Goal: Browse casually

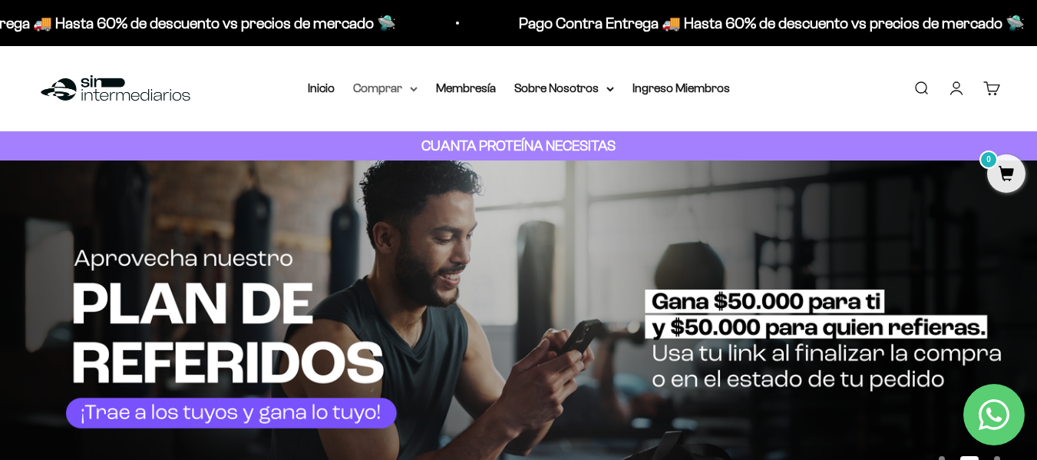
click at [415, 88] on icon at bounding box center [414, 89] width 8 height 5
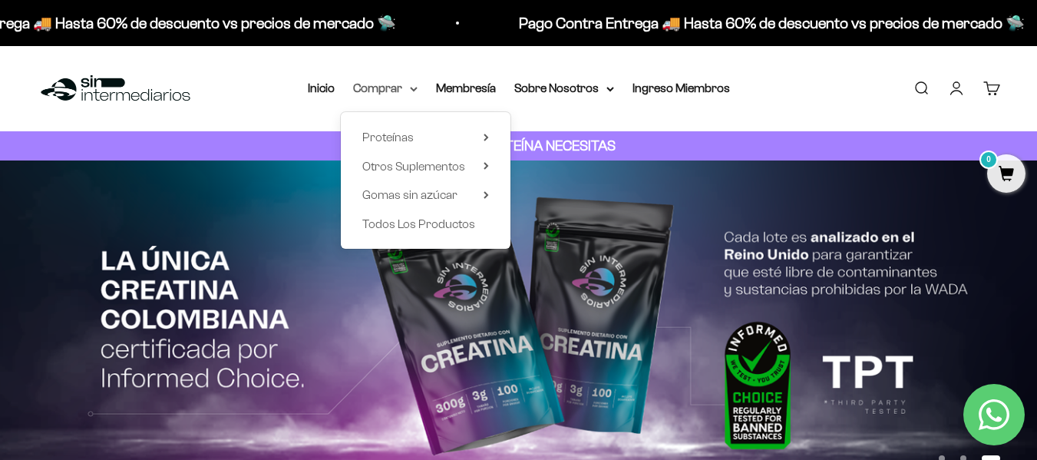
click at [415, 88] on icon at bounding box center [414, 89] width 8 height 5
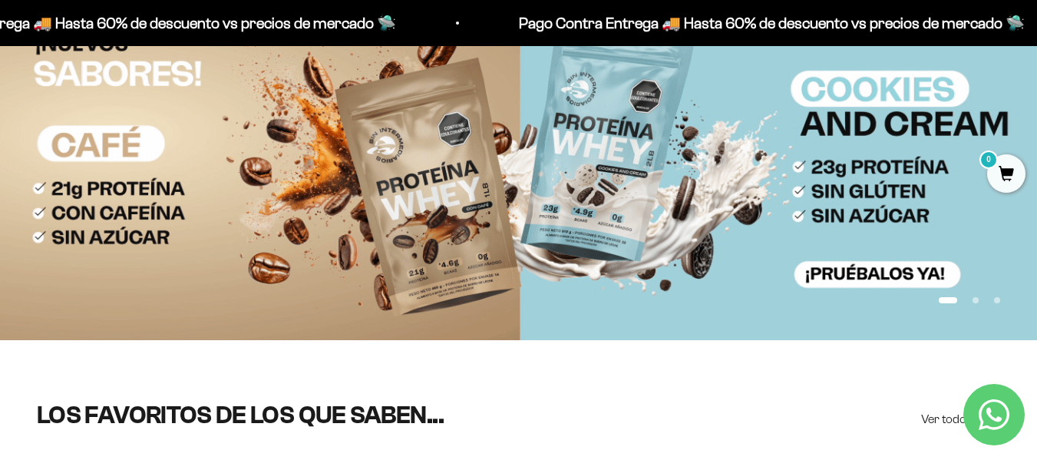
scroll to position [113, 0]
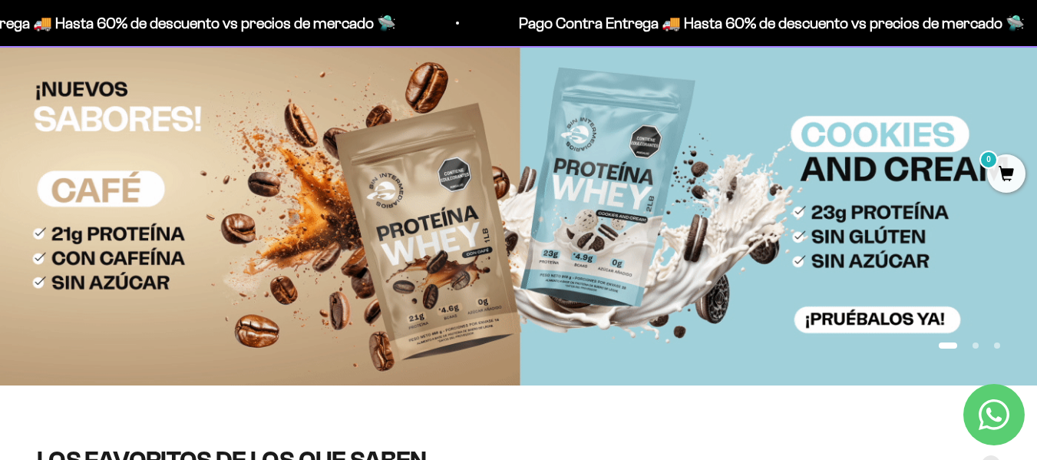
click at [978, 349] on button "Ir al artículo 2" at bounding box center [976, 345] width 6 height 6
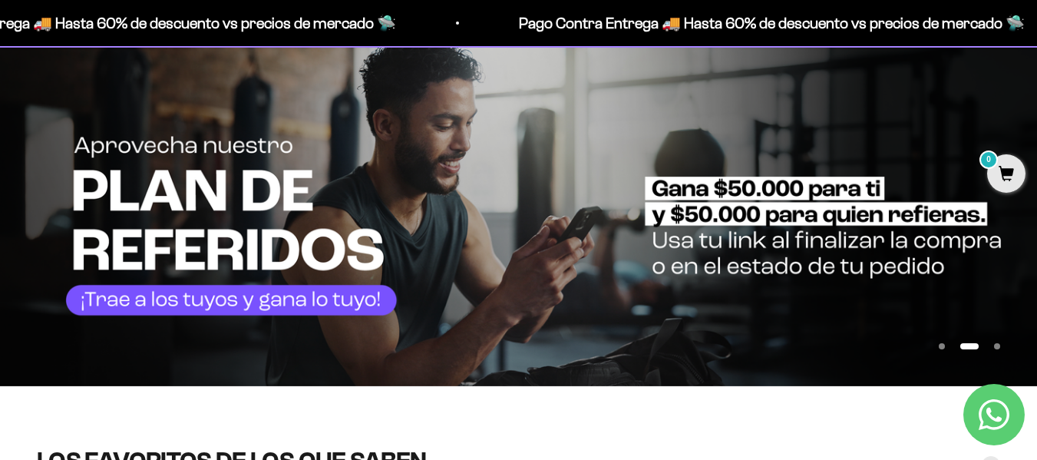
click at [994, 347] on button "Ir al artículo 3" at bounding box center [997, 346] width 6 height 6
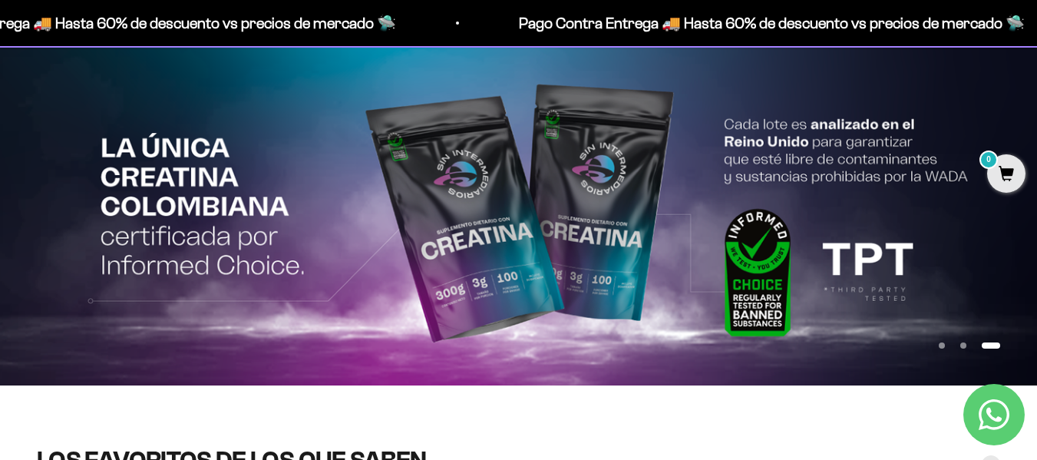
click at [945, 345] on button "Ir al artículo 1" at bounding box center [942, 345] width 6 height 6
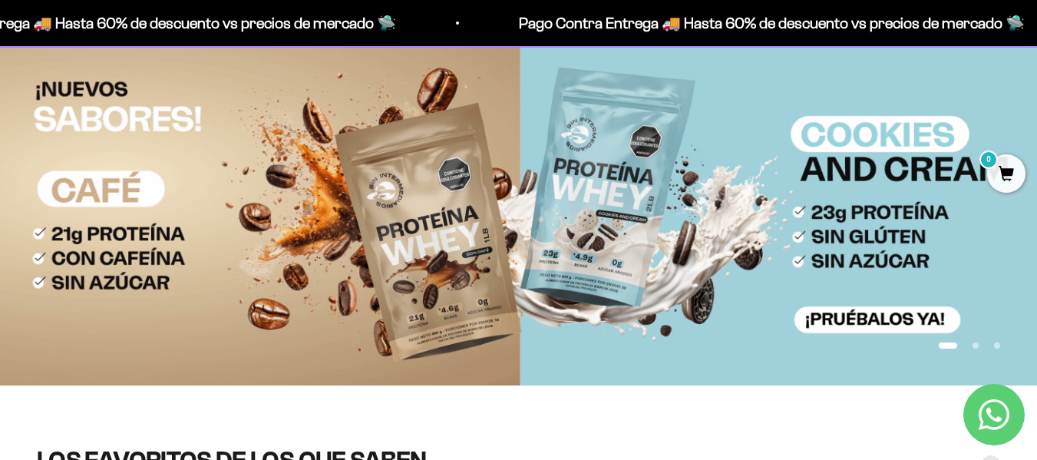
click at [979, 347] on button "Ir al artículo 2" at bounding box center [976, 345] width 6 height 6
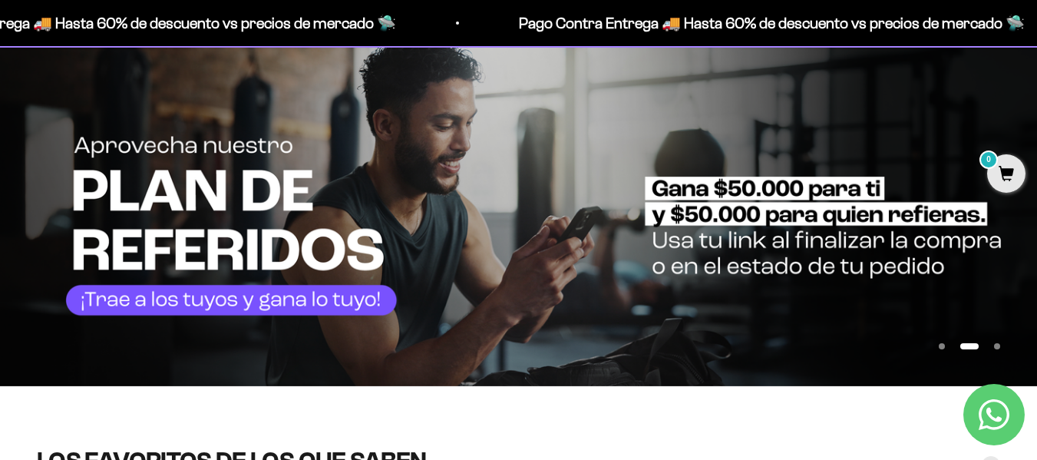
click at [994, 347] on button "Ir al artículo 3" at bounding box center [997, 346] width 6 height 6
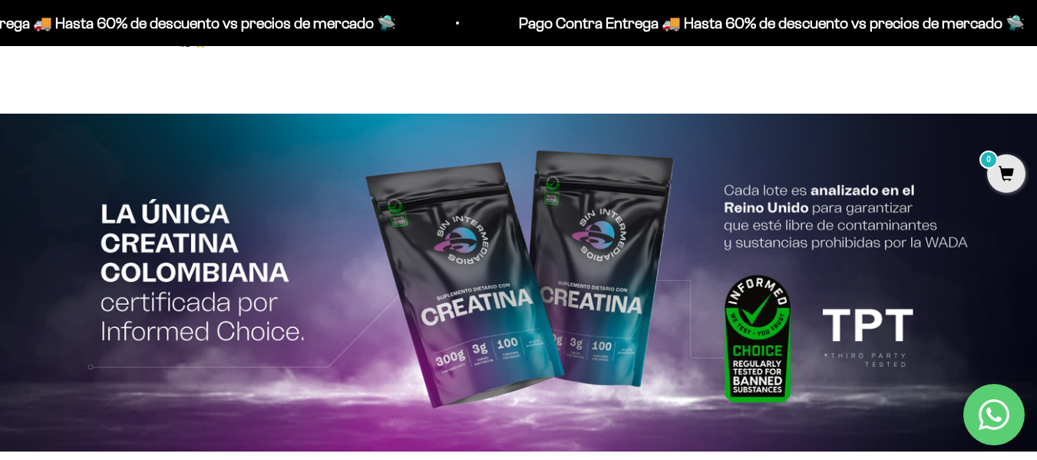
scroll to position [2888, 0]
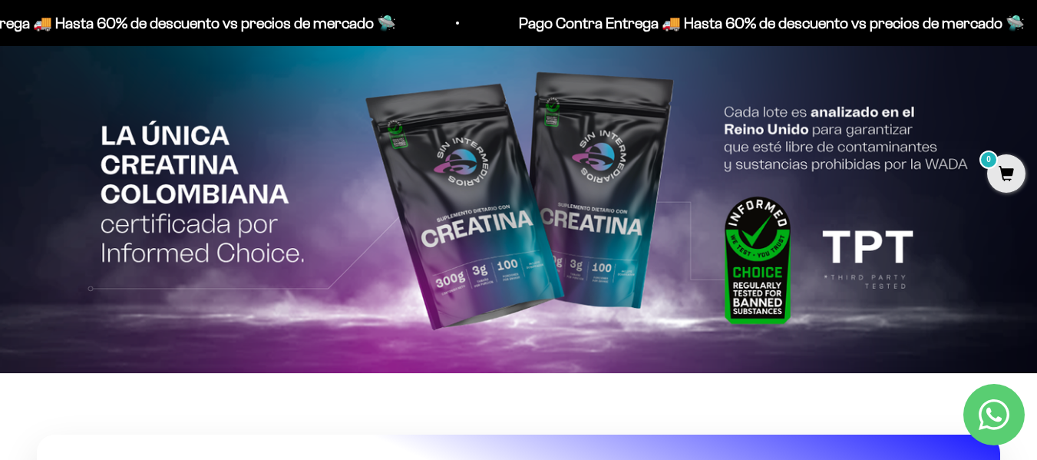
click at [911, 285] on img at bounding box center [518, 204] width 1037 height 338
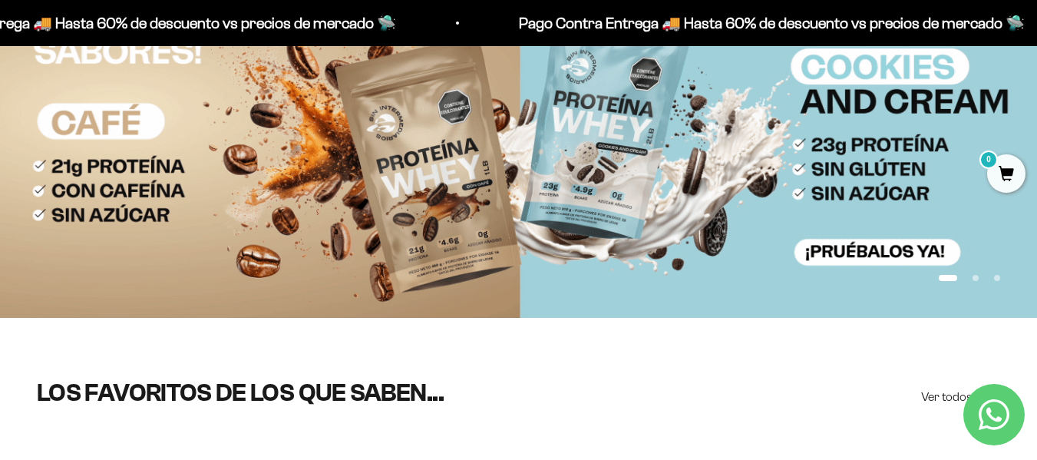
scroll to position [192, 0]
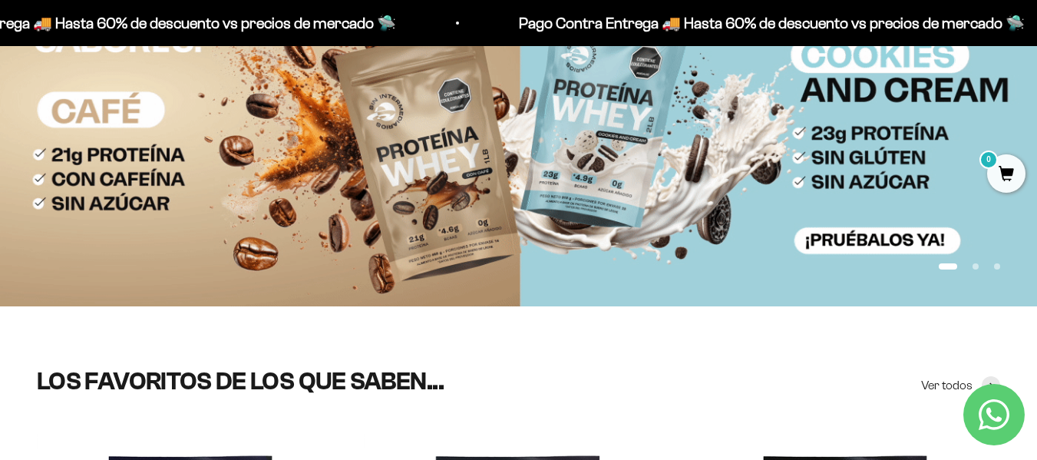
click at [670, 154] on img at bounding box center [518, 138] width 1037 height 338
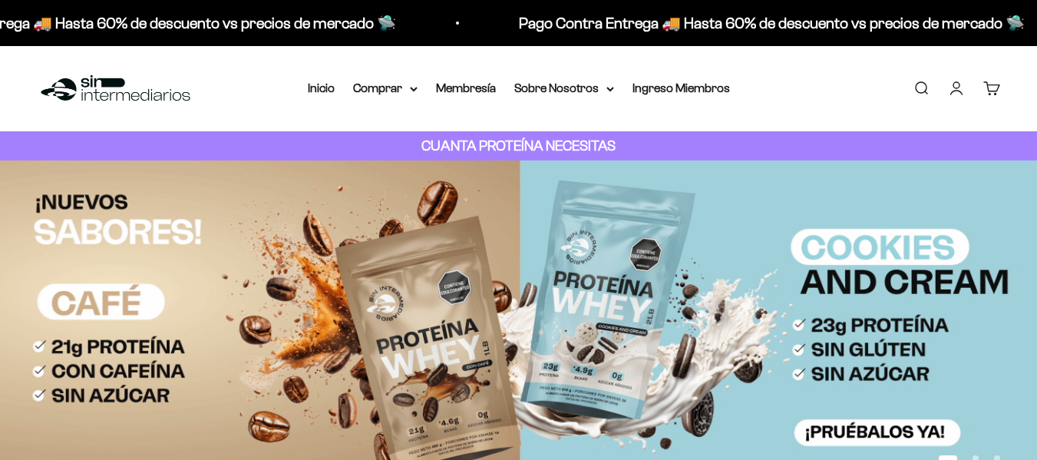
scroll to position [192, 0]
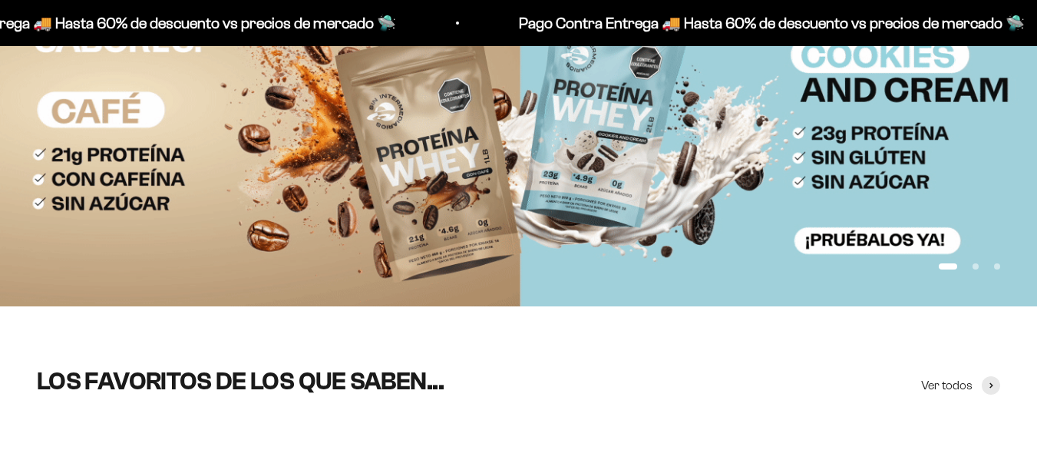
click at [973, 269] on button "Ir al artículo 2" at bounding box center [976, 266] width 6 height 6
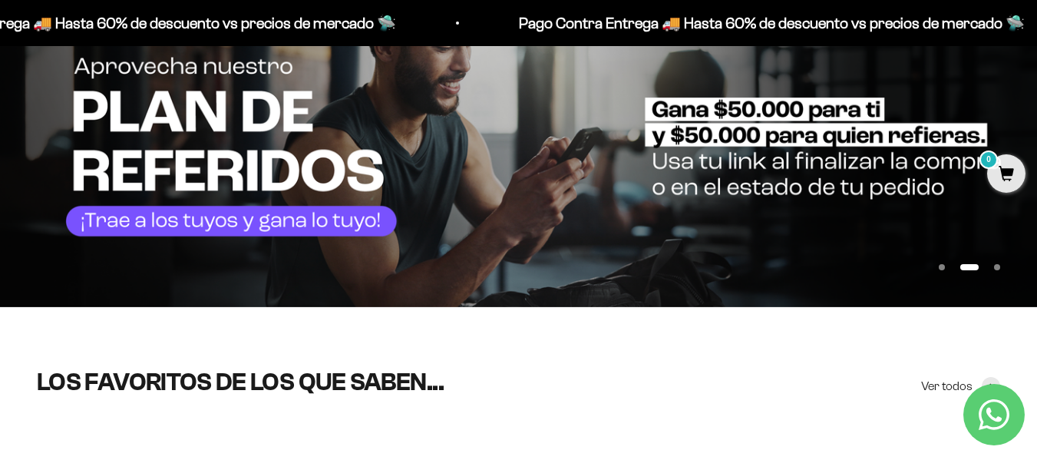
click at [1000, 267] on button "Ir al artículo 3" at bounding box center [997, 267] width 6 height 6
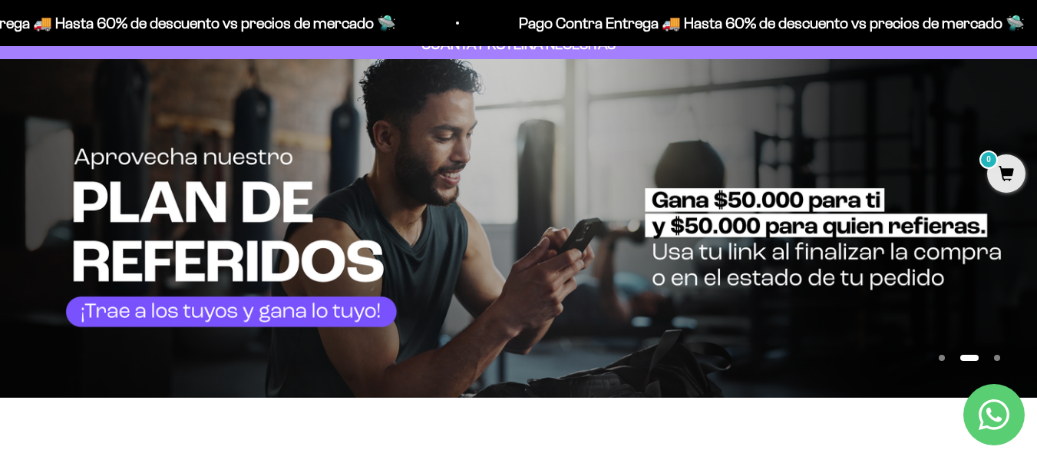
scroll to position [203, 0]
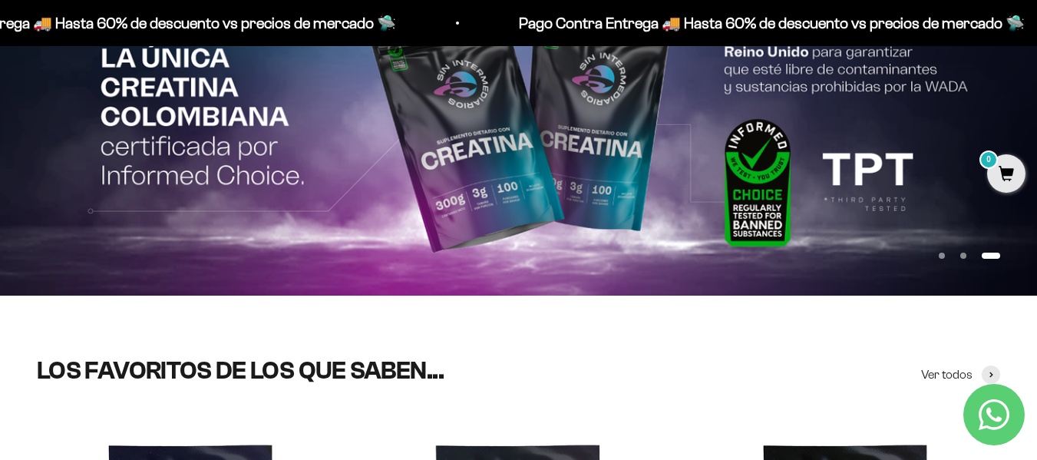
click at [943, 253] on button "Ir al artículo 1" at bounding box center [942, 256] width 6 height 6
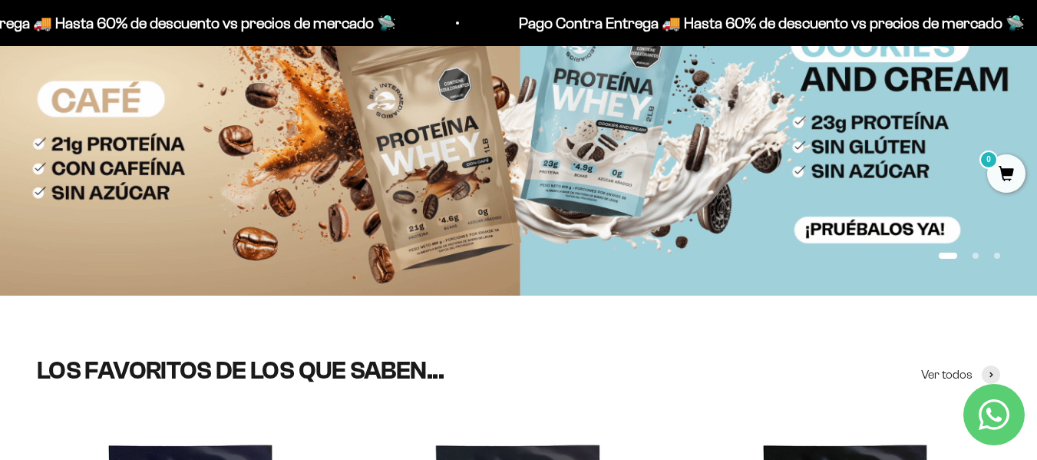
click at [977, 256] on button "Ir al artículo 2" at bounding box center [976, 256] width 6 height 6
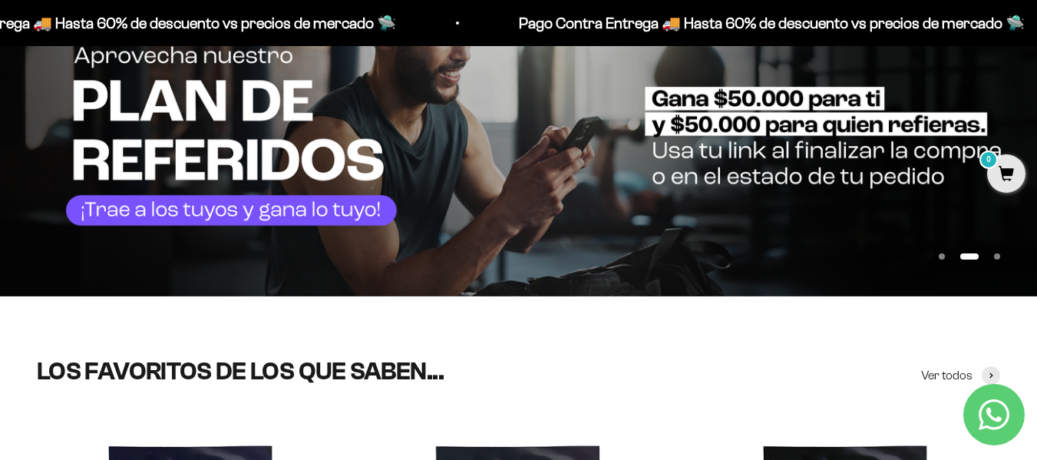
click at [996, 258] on button "Ir al artículo 3" at bounding box center [997, 256] width 6 height 6
click at [1000, 254] on button "Ir al artículo 3" at bounding box center [997, 256] width 6 height 6
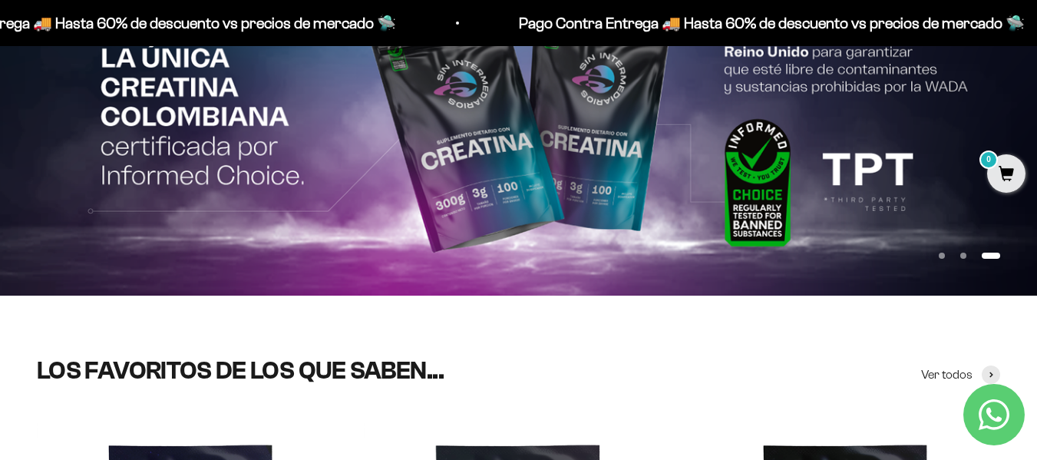
click at [989, 253] on button "Ir al artículo 3" at bounding box center [991, 256] width 18 height 6
click at [945, 253] on button "Ir al artículo 1" at bounding box center [942, 256] width 6 height 6
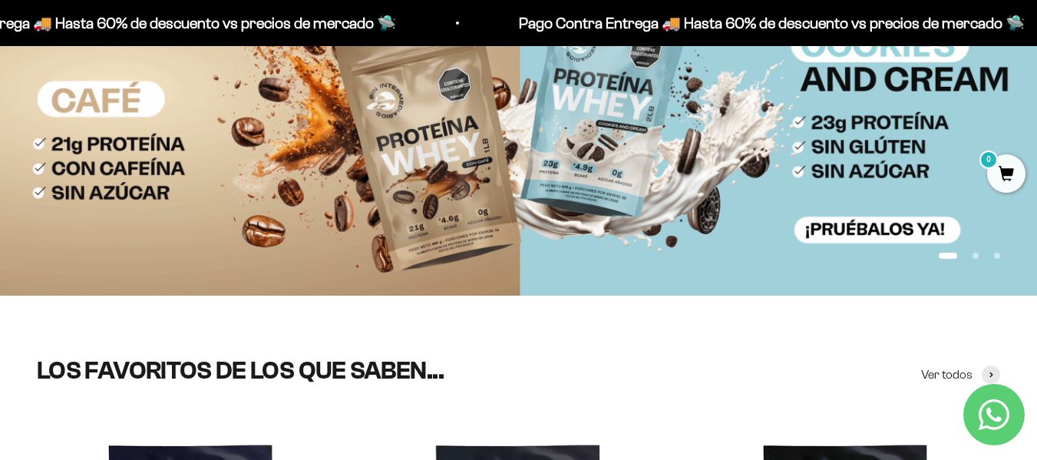
click at [975, 256] on button "Ir al artículo 2" at bounding box center [976, 256] width 6 height 6
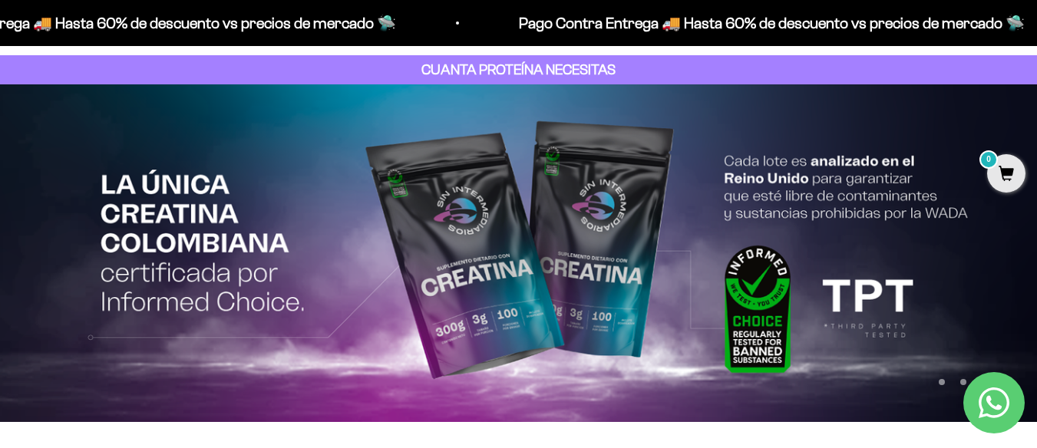
scroll to position [0, 0]
